Goal: Task Accomplishment & Management: Use online tool/utility

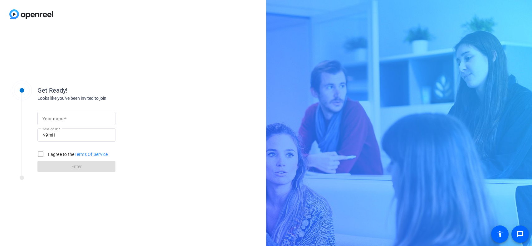
click at [61, 120] on mat-label "Your name" at bounding box center [53, 118] width 22 height 5
click at [61, 120] on input "Your name" at bounding box center [76, 118] width 68 height 7
type input "[PERSON_NAME]"
click at [40, 153] on input "I agree to the Terms Of Service" at bounding box center [40, 154] width 12 height 12
checkbox input "true"
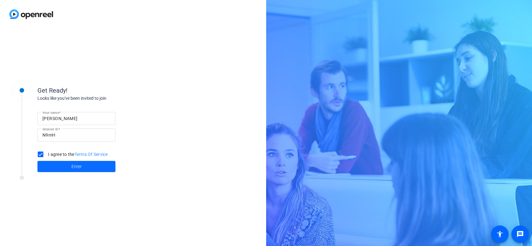
click at [57, 168] on span at bounding box center [76, 166] width 78 height 15
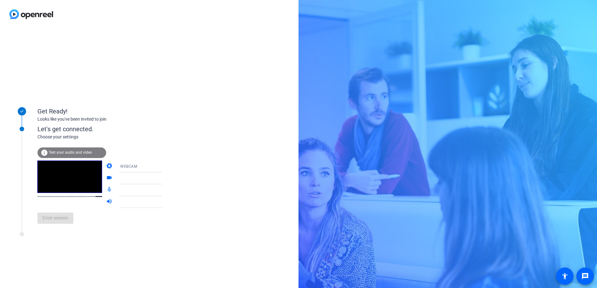
click at [165, 177] on icon at bounding box center [168, 178] width 7 height 7
click at [198, 158] on div "Get Ready! Looks like you've been invited to join Let's get connected. Choose y…" at bounding box center [149, 158] width 298 height 260
click at [167, 178] on icon at bounding box center [168, 179] width 3 height 2
click at [72, 193] on video at bounding box center [69, 177] width 65 height 32
click at [62, 219] on span "Enter session" at bounding box center [55, 218] width 26 height 7
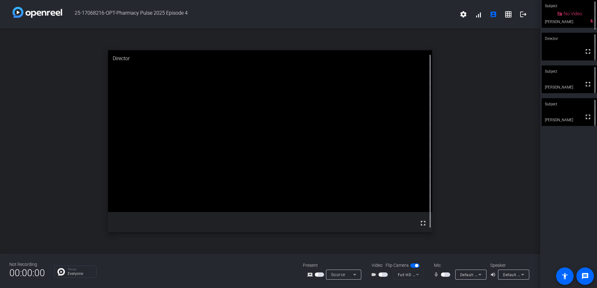
click at [448, 246] on span "button" at bounding box center [445, 275] width 9 height 4
click at [384, 246] on span "button" at bounding box center [382, 275] width 9 height 4
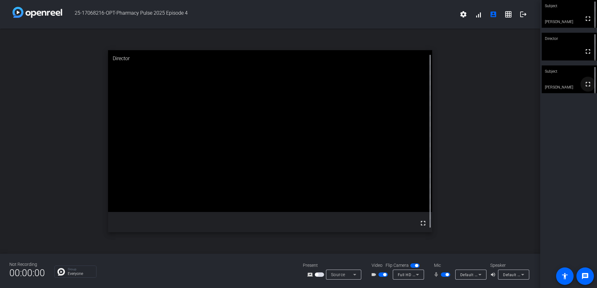
click at [532, 85] on mat-icon "fullscreen" at bounding box center [587, 83] width 7 height 7
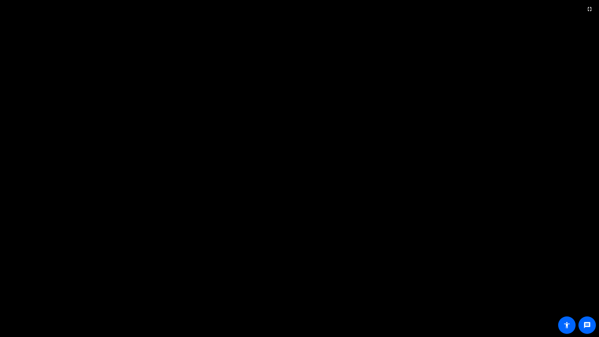
click at [507, 246] on video at bounding box center [299, 168] width 599 height 337
click at [532, 9] on mat-icon "fullscreen_exit" at bounding box center [589, 8] width 7 height 7
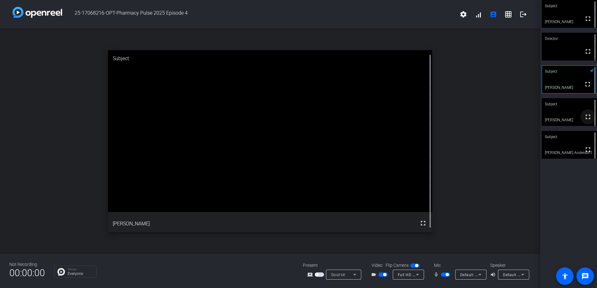
click at [532, 120] on mat-icon "fullscreen" at bounding box center [587, 116] width 7 height 7
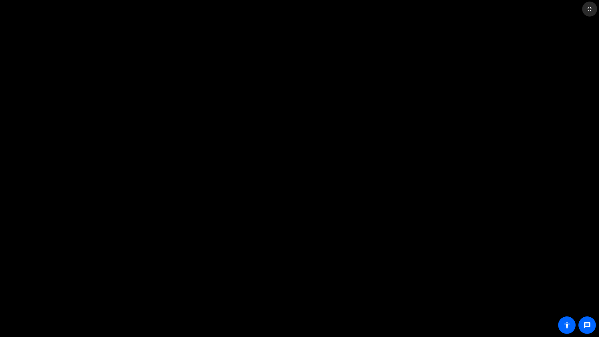
click at [532, 7] on mat-icon "fullscreen_exit" at bounding box center [589, 8] width 7 height 7
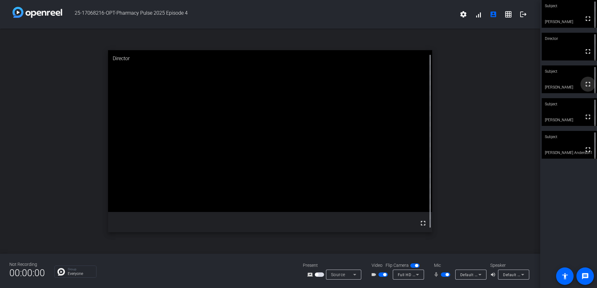
click at [532, 85] on mat-icon "fullscreen" at bounding box center [587, 83] width 7 height 7
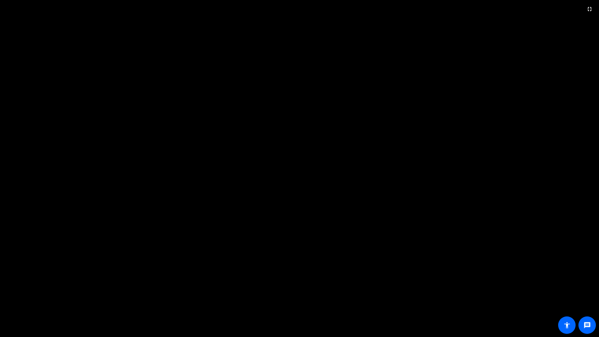
click at [532, 55] on video at bounding box center [299, 168] width 599 height 337
click at [532, 246] on video at bounding box center [299, 168] width 599 height 337
drag, startPoint x: 516, startPoint y: 133, endPoint x: 569, endPoint y: 8, distance: 135.3
click at [532, 10] on video at bounding box center [299, 168] width 599 height 337
click at [532, 0] on video at bounding box center [299, 168] width 599 height 337
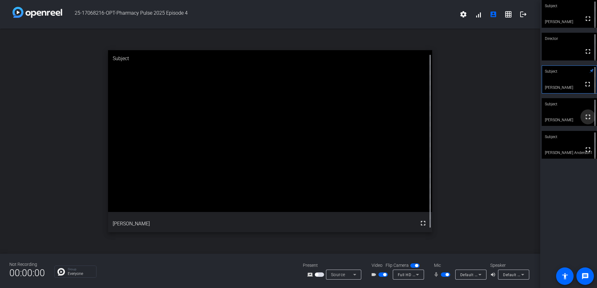
click at [532, 114] on button "fullscreen" at bounding box center [587, 117] width 15 height 15
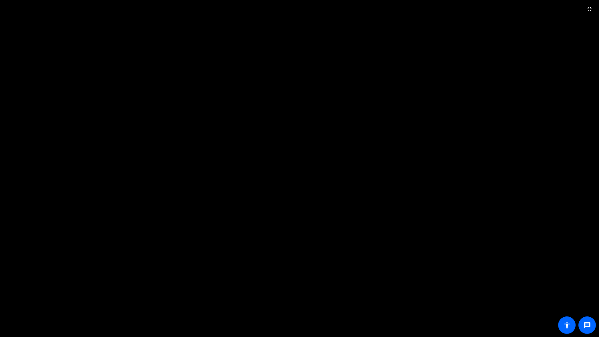
click at [455, 113] on video at bounding box center [299, 168] width 599 height 337
drag, startPoint x: 411, startPoint y: 79, endPoint x: 386, endPoint y: 62, distance: 30.5
click at [386, 62] on video at bounding box center [299, 168] width 599 height 337
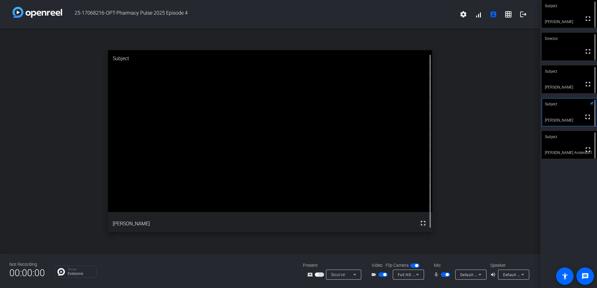
click at [532, 82] on video at bounding box center [568, 80] width 55 height 28
click at [532, 144] on video at bounding box center [568, 145] width 55 height 28
click at [532, 85] on video at bounding box center [568, 80] width 55 height 28
click at [532, 116] on video at bounding box center [568, 112] width 55 height 28
click at [532, 139] on div "Subject" at bounding box center [568, 137] width 55 height 12
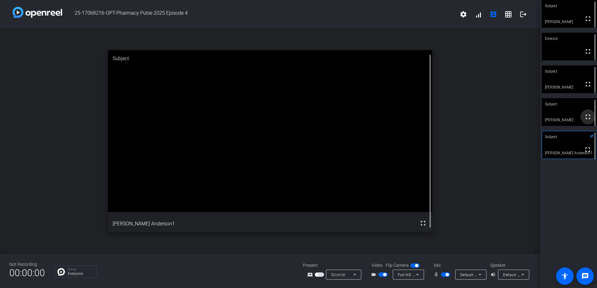
click at [532, 120] on mat-icon "fullscreen" at bounding box center [587, 116] width 7 height 7
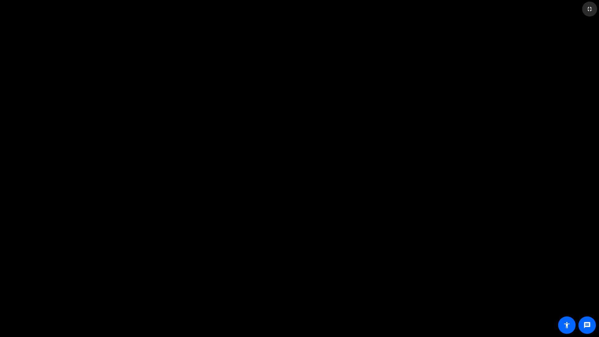
click at [532, 6] on mat-icon "fullscreen_exit" at bounding box center [589, 8] width 7 height 7
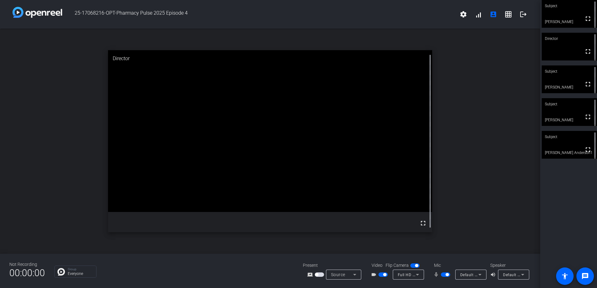
click at [474, 177] on div "open_in_new Director fullscreen" at bounding box center [270, 141] width 540 height 225
